Goal: Task Accomplishment & Management: Manage account settings

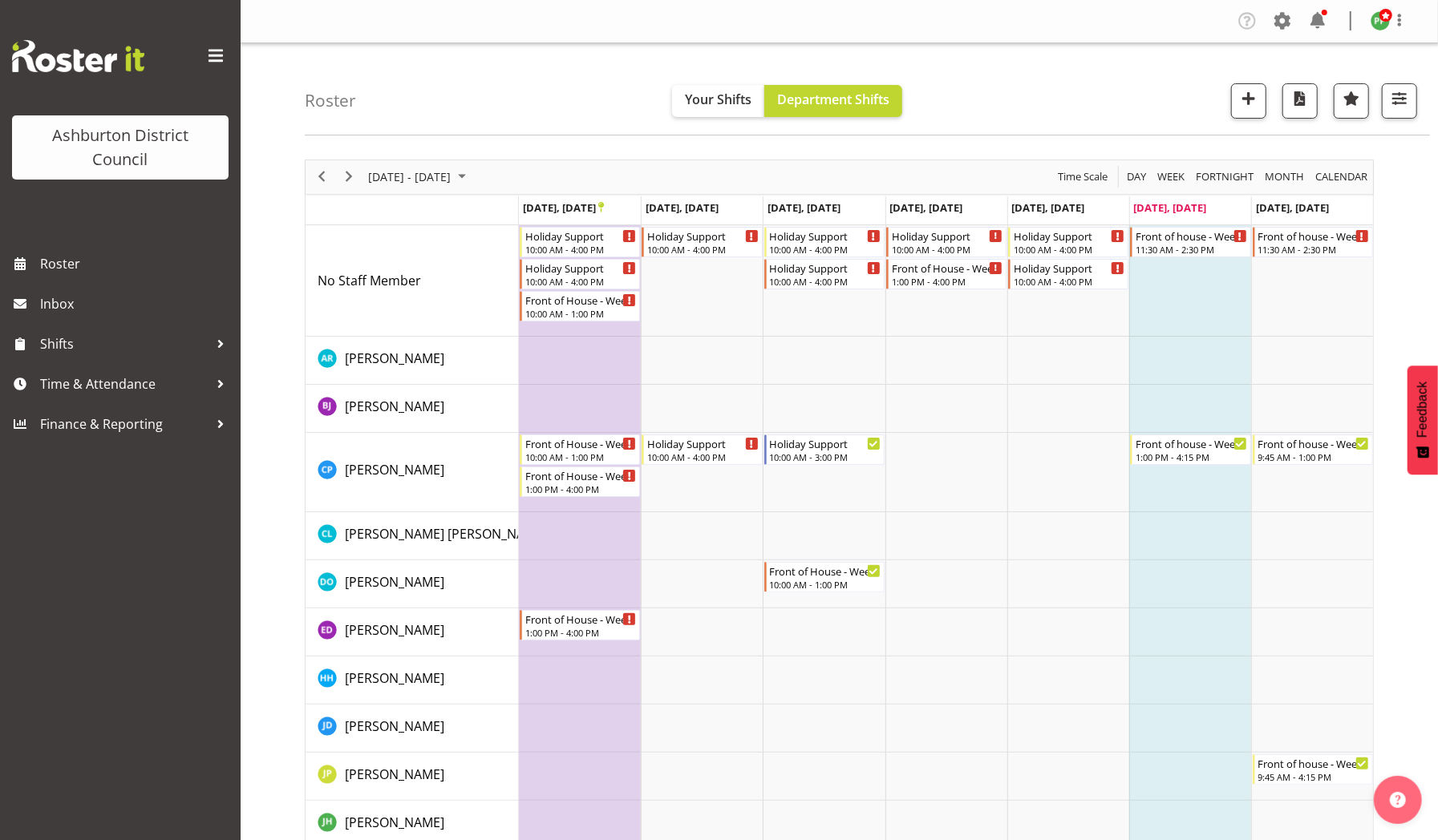
click at [1002, 620] on td "Timeline Week of September 27, 2025" at bounding box center [946, 632] width 122 height 48
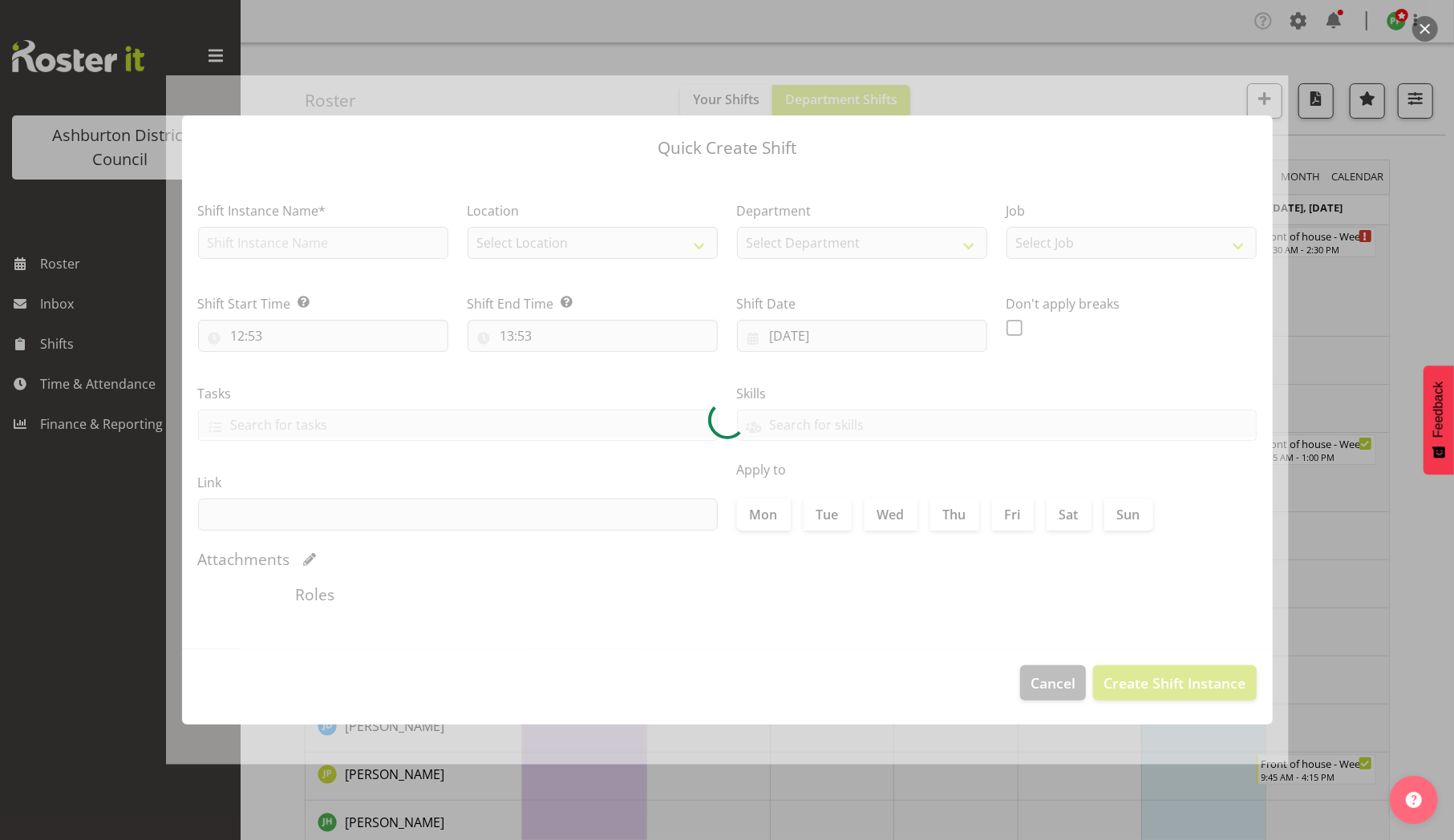
type input "[DATE]"
checkbox input "true"
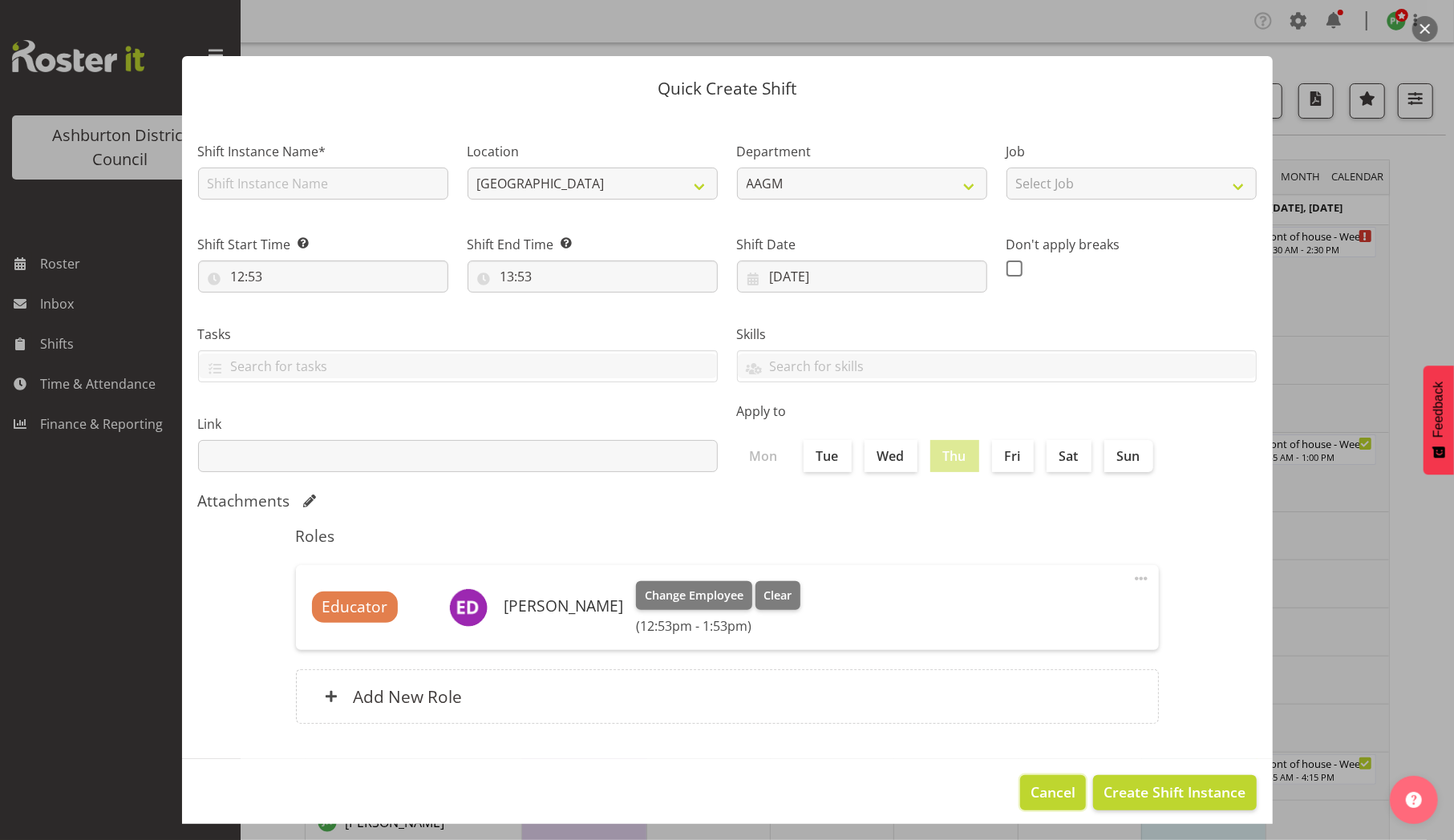
click at [1031, 789] on span "Cancel" at bounding box center [1053, 792] width 45 height 21
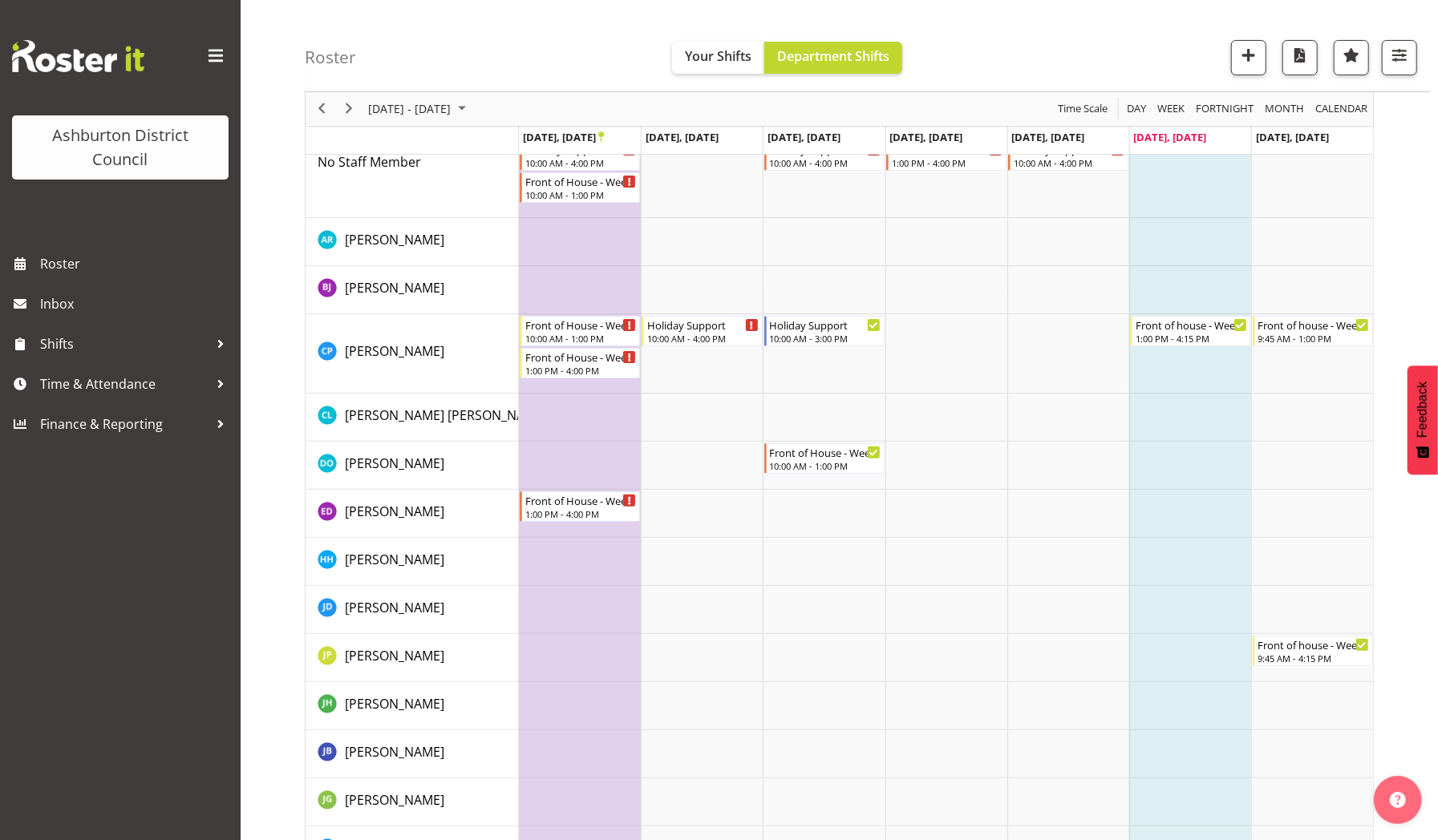
scroll to position [117, 0]
click at [348, 107] on span "Next" at bounding box center [348, 110] width 19 height 20
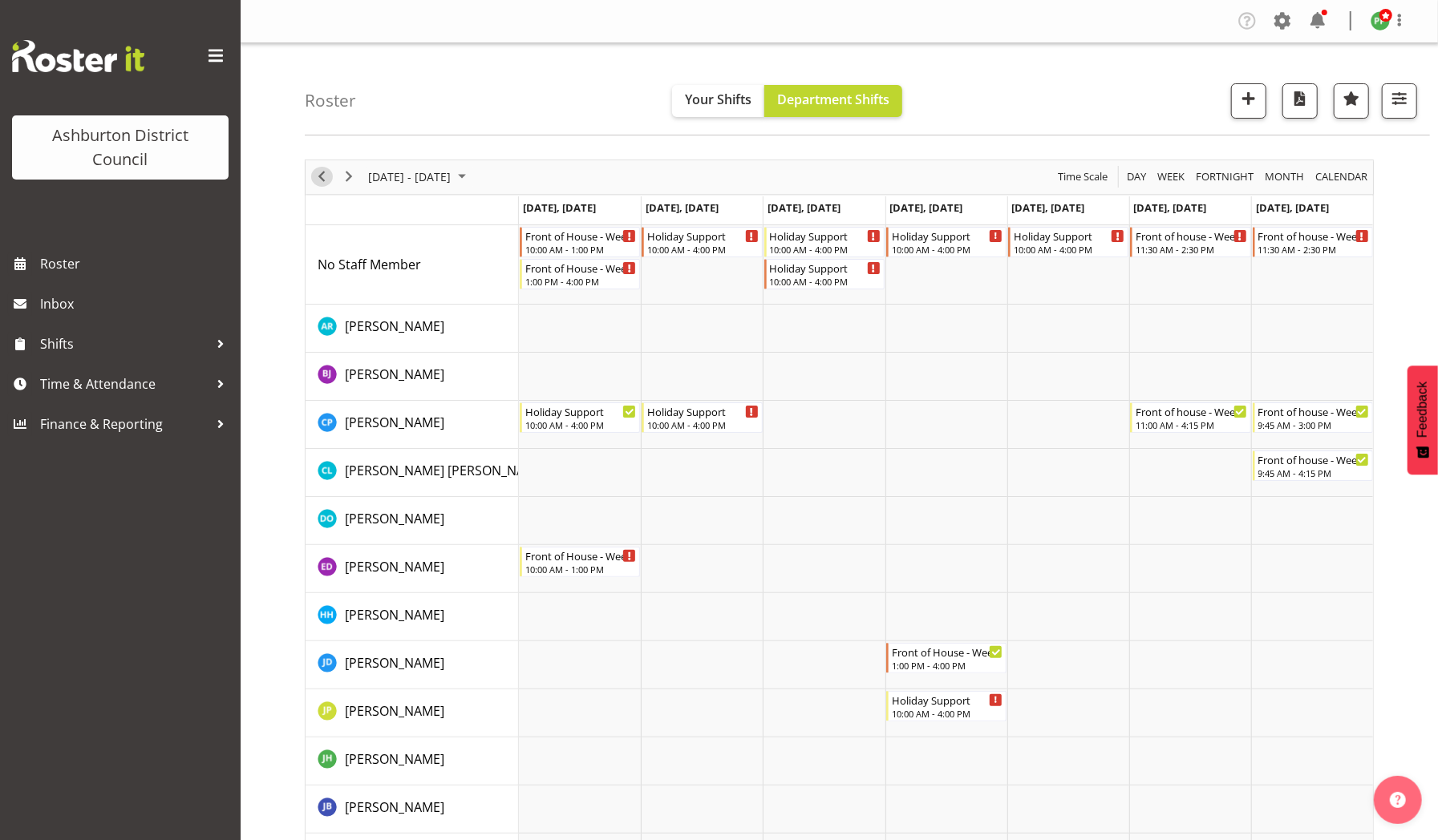
click at [325, 174] on span "Previous" at bounding box center [321, 177] width 19 height 20
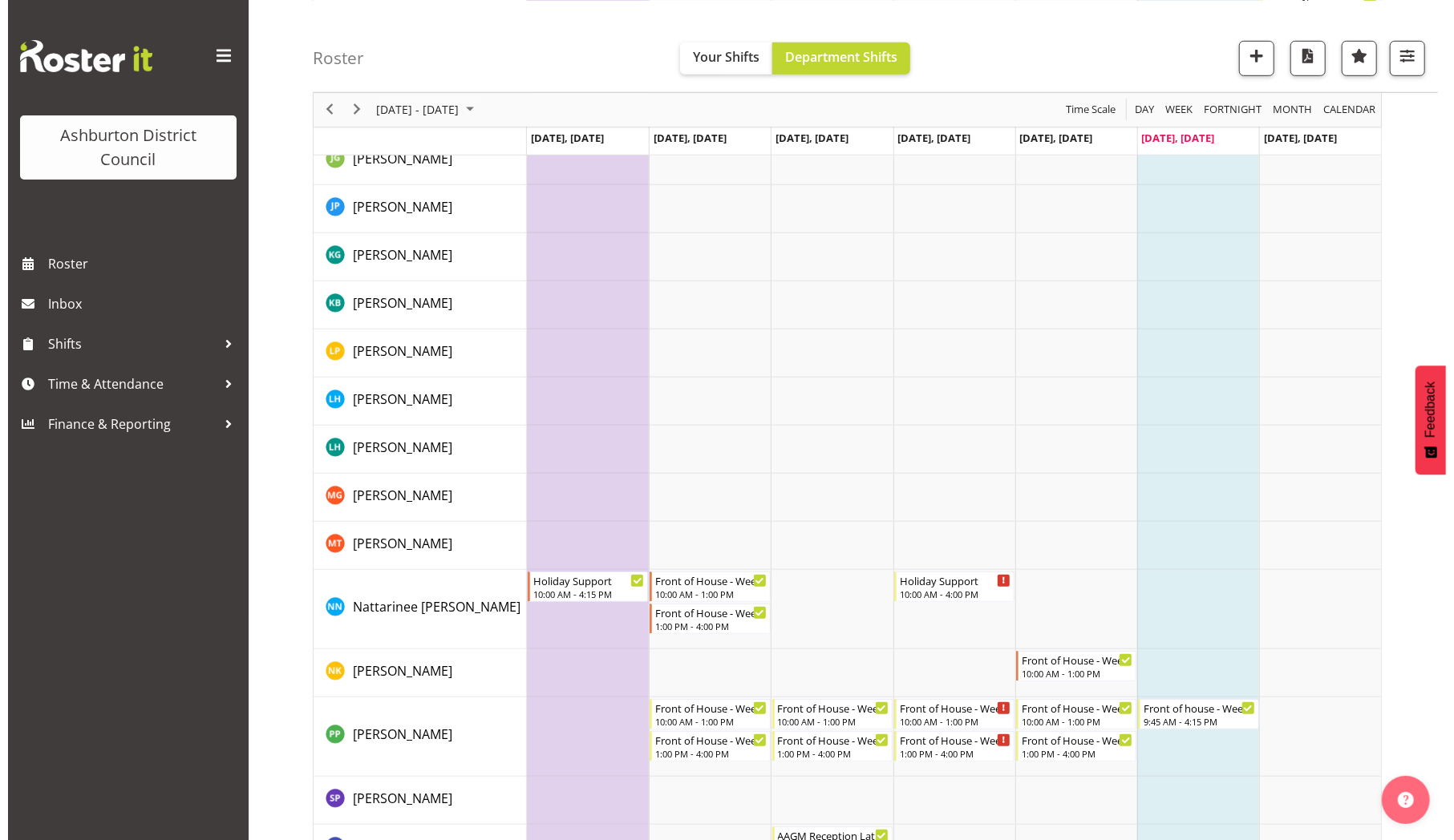
scroll to position [949, 0]
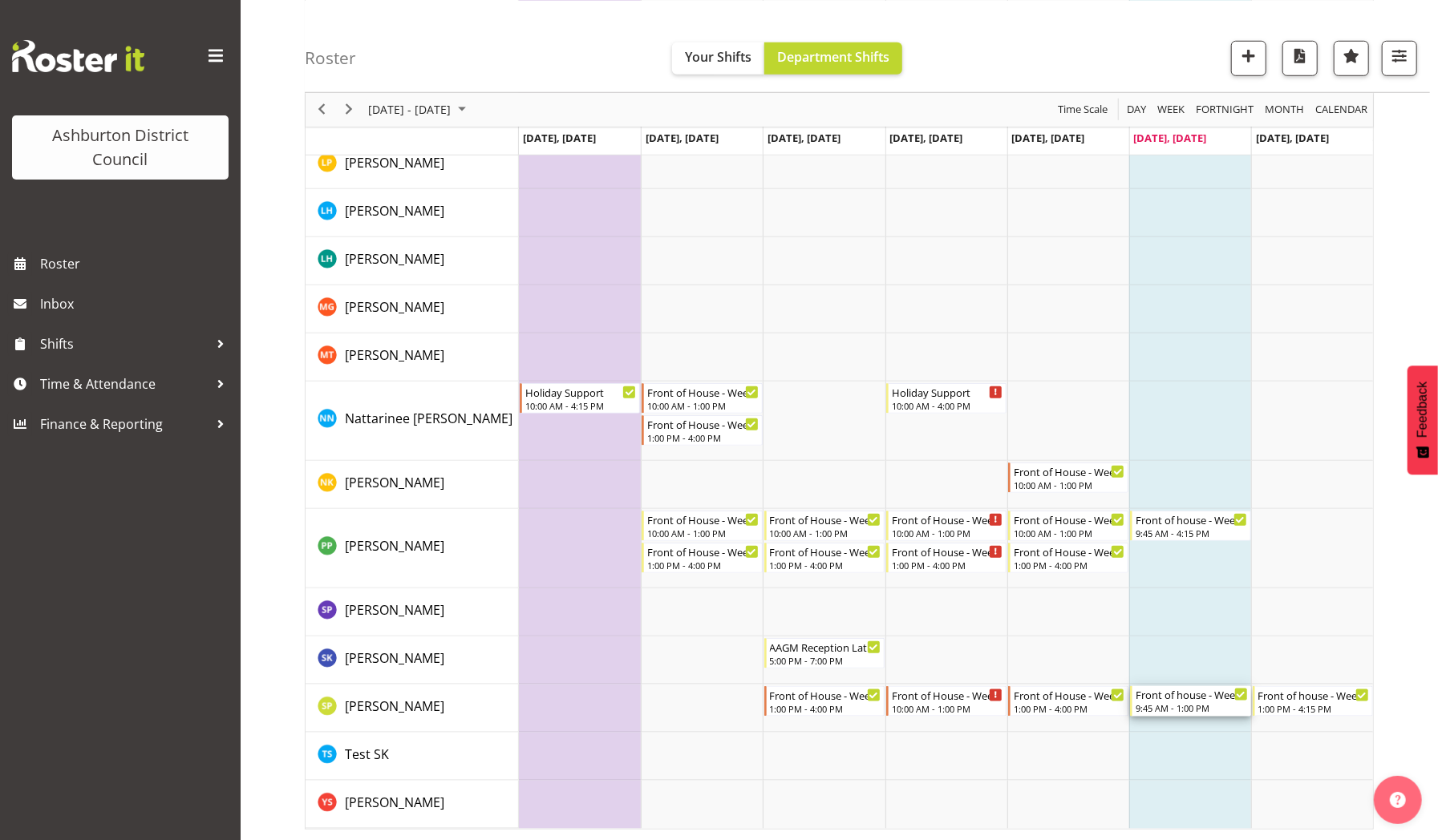
click at [1178, 702] on div "9:45 AM - 1:00 PM" at bounding box center [1191, 708] width 111 height 13
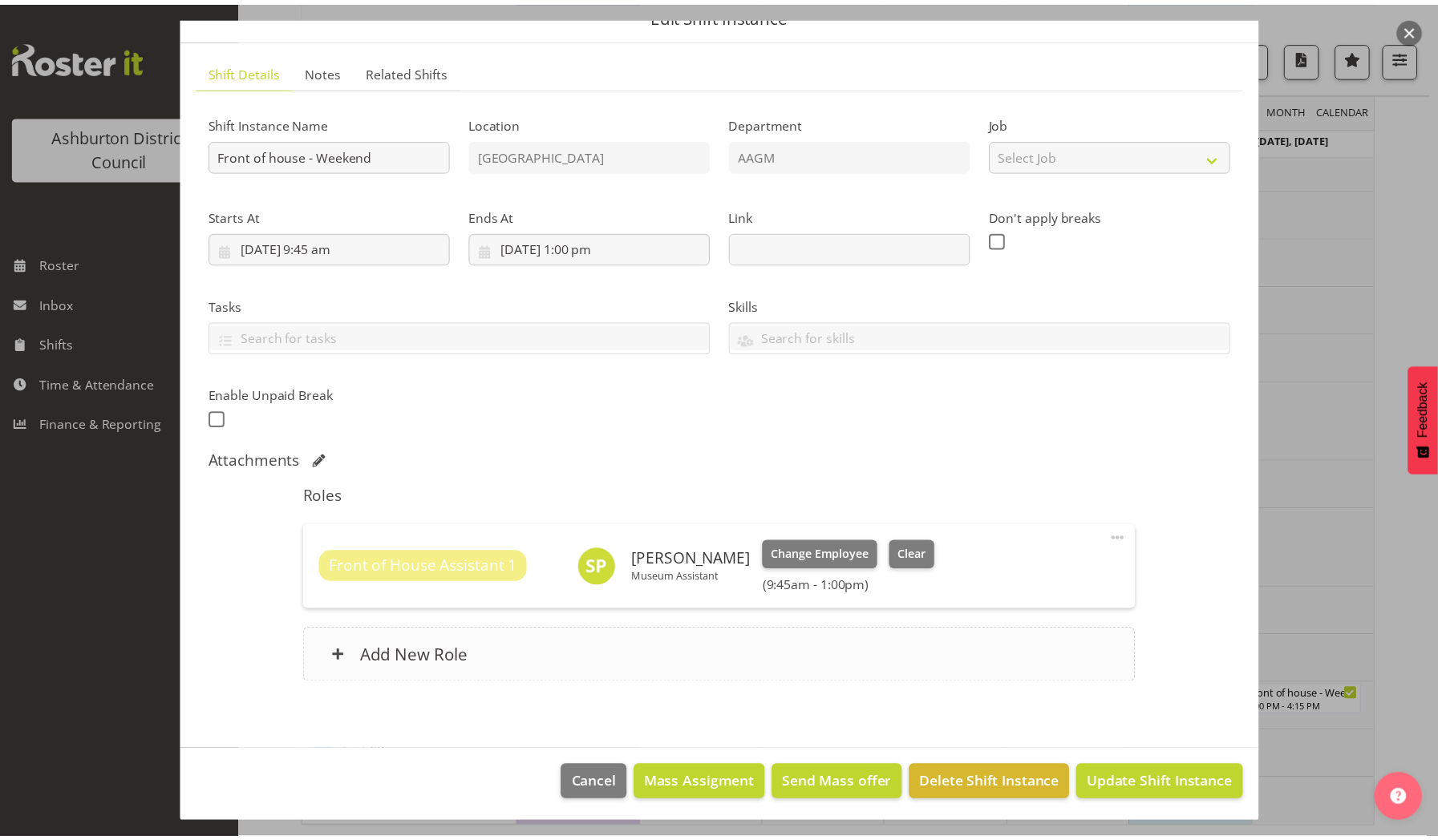
scroll to position [0, 0]
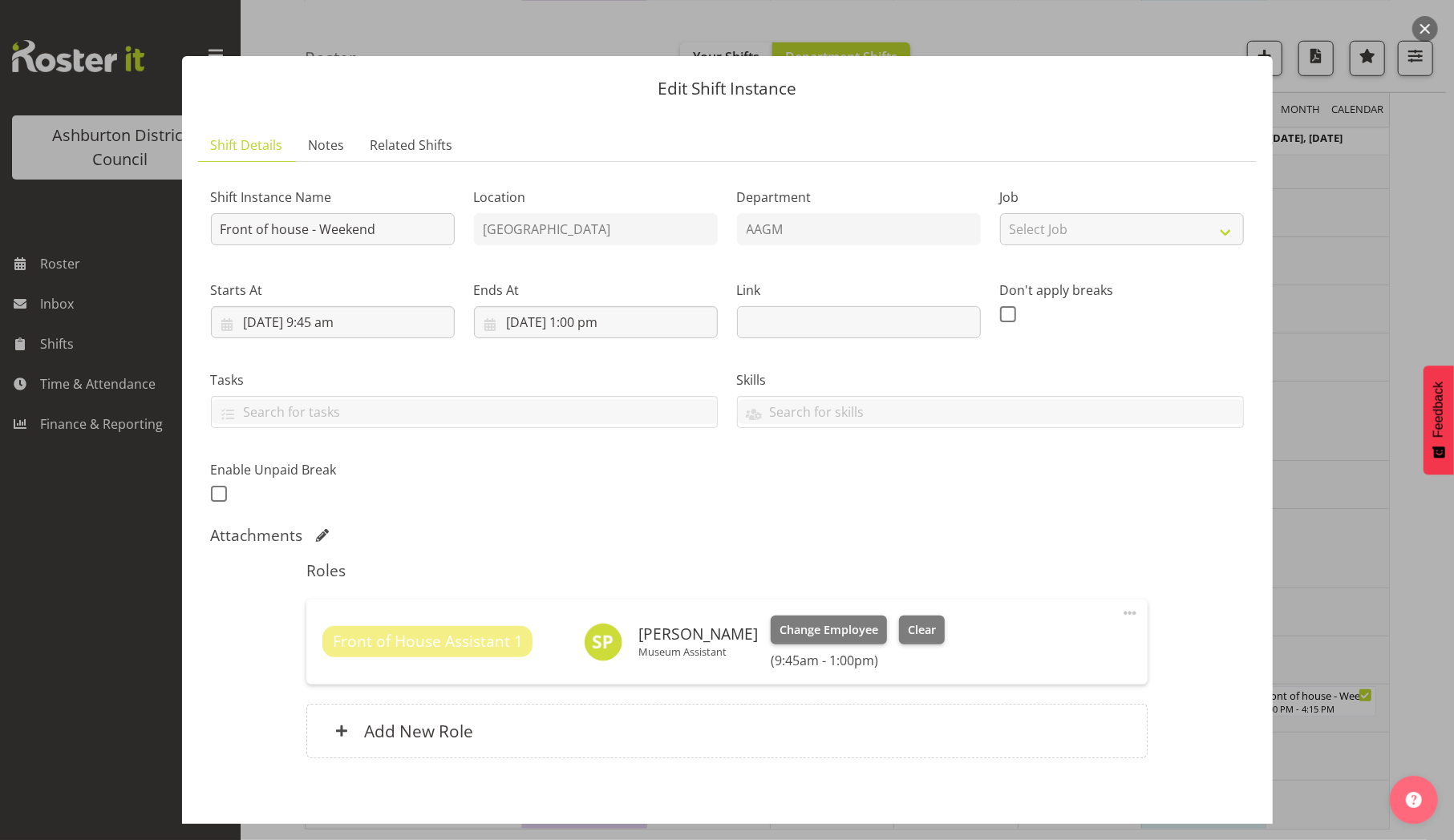
click at [1339, 303] on div at bounding box center [727, 420] width 1454 height 840
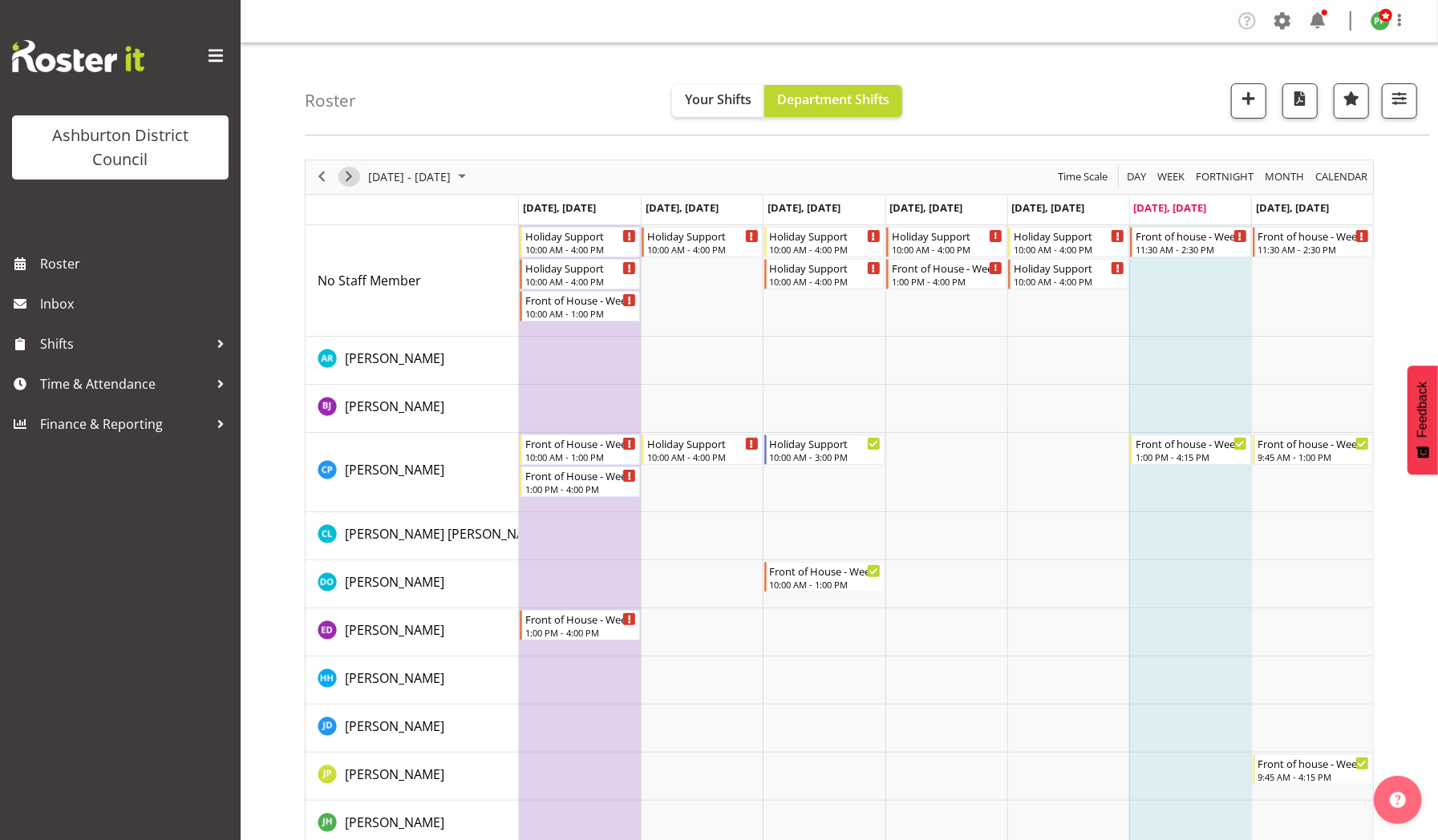
click at [352, 176] on span "Next" at bounding box center [348, 177] width 19 height 20
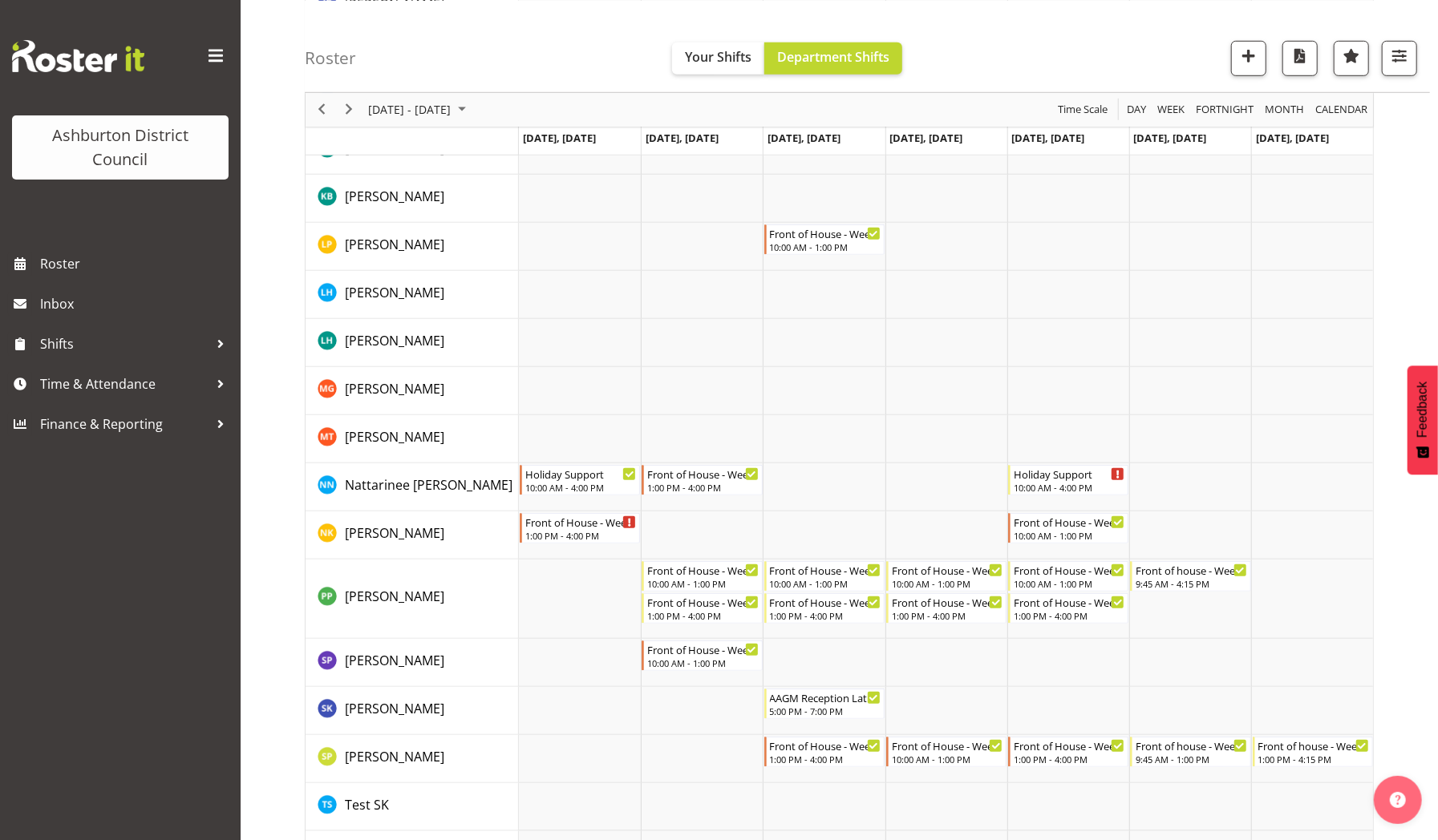
scroll to position [853, 0]
